Goal: Navigation & Orientation: Go to known website

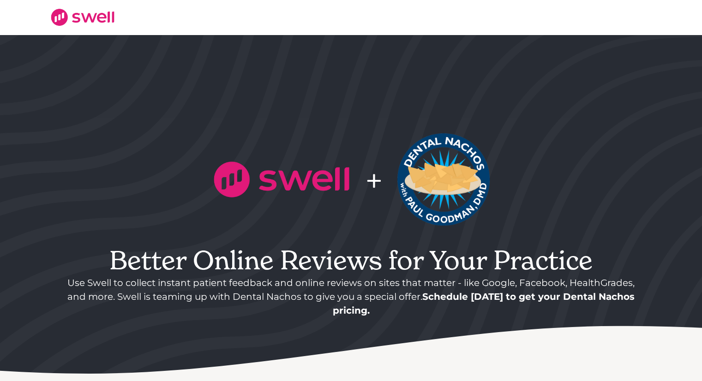
click at [97, 17] on img at bounding box center [82, 17] width 65 height 18
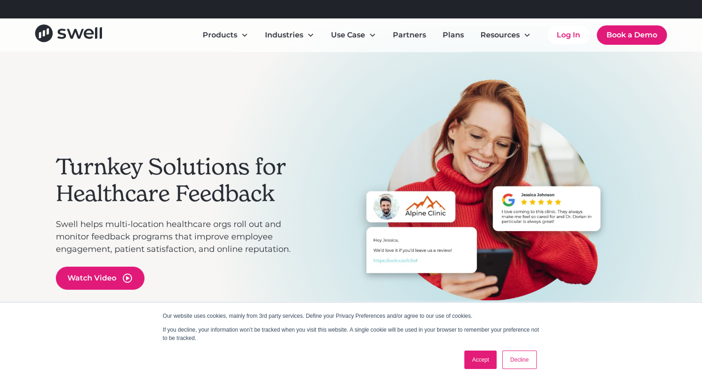
scroll to position [46, 0]
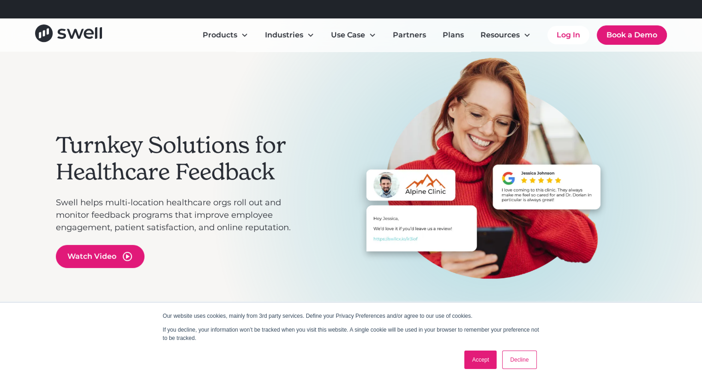
click at [474, 355] on link "Accept" at bounding box center [481, 360] width 33 height 18
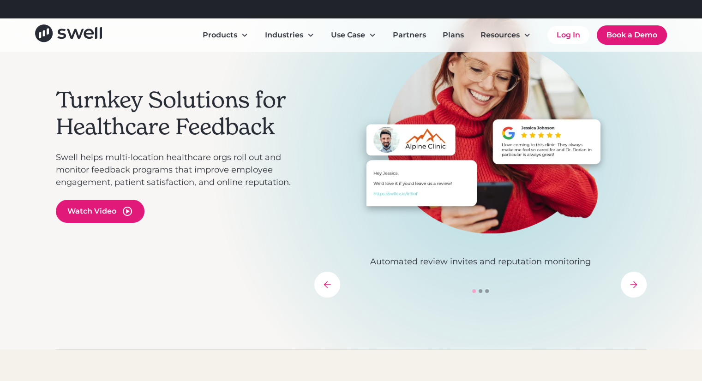
scroll to position [92, 0]
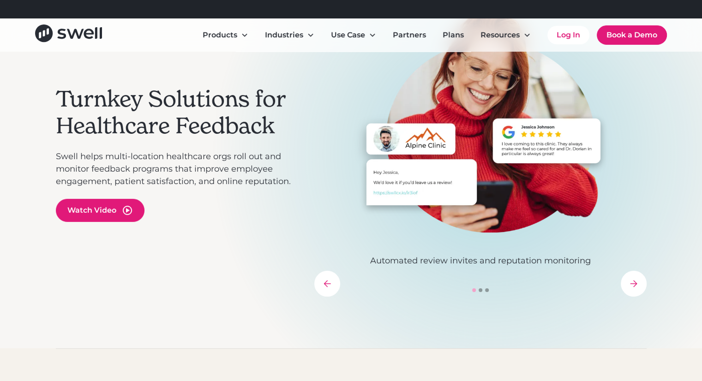
click at [628, 289] on div "next slide" at bounding box center [634, 284] width 26 height 26
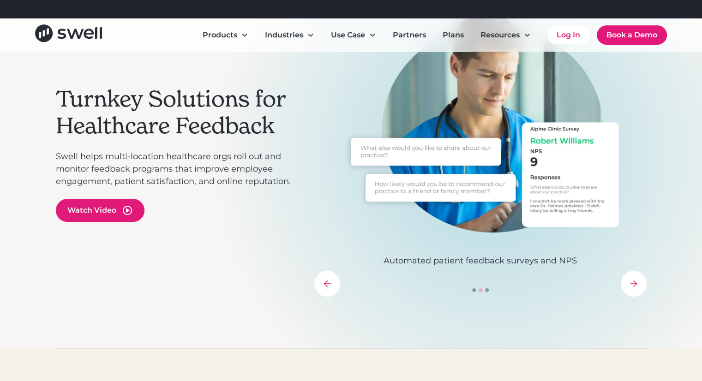
click at [628, 289] on div "next slide" at bounding box center [634, 284] width 26 height 26
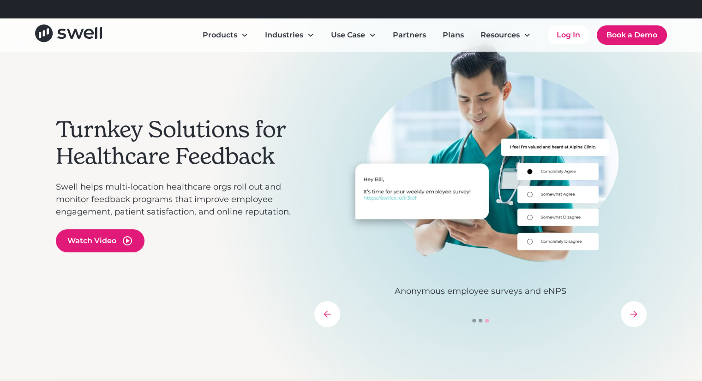
scroll to position [46, 0]
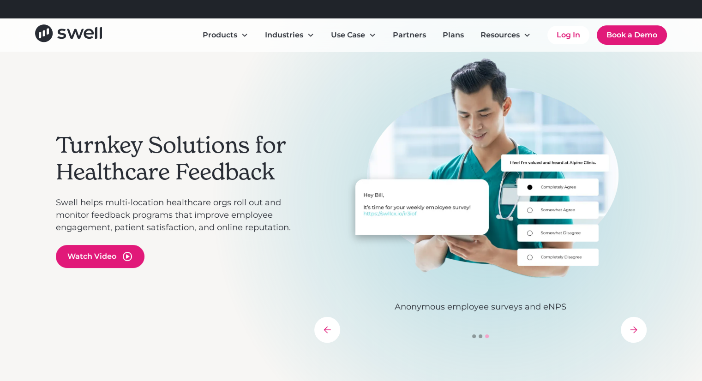
click at [631, 322] on div "next slide" at bounding box center [634, 330] width 26 height 26
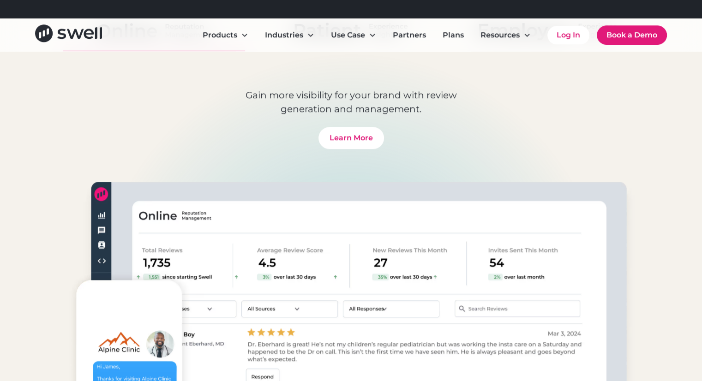
scroll to position [600, 0]
